Goal: Manage account settings

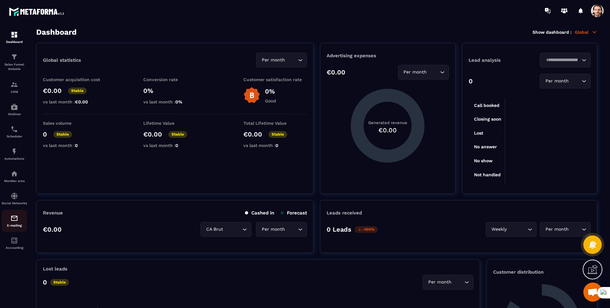
click at [14, 222] on img at bounding box center [14, 218] width 8 height 8
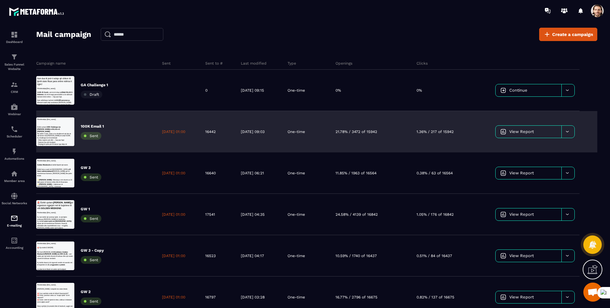
click at [600, 12] on span at bounding box center [597, 10] width 13 height 13
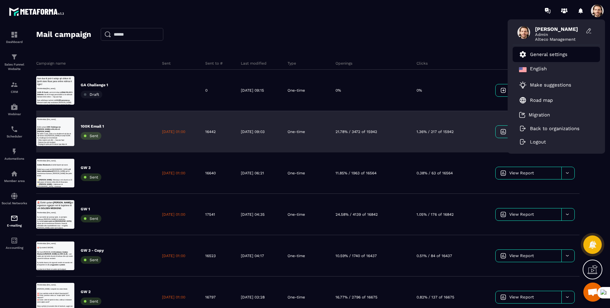
click at [565, 56] on p "General settings" at bounding box center [549, 54] width 38 height 6
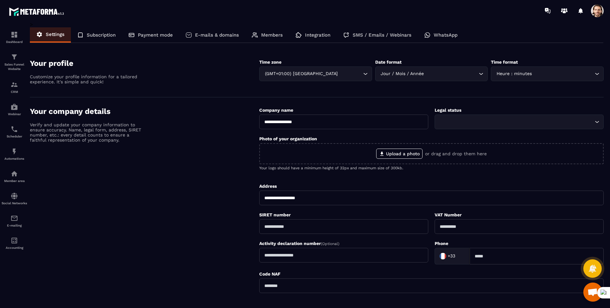
click at [354, 35] on p "SMS / Emails / Webinars" at bounding box center [382, 35] width 59 height 6
